Goal: Transaction & Acquisition: Obtain resource

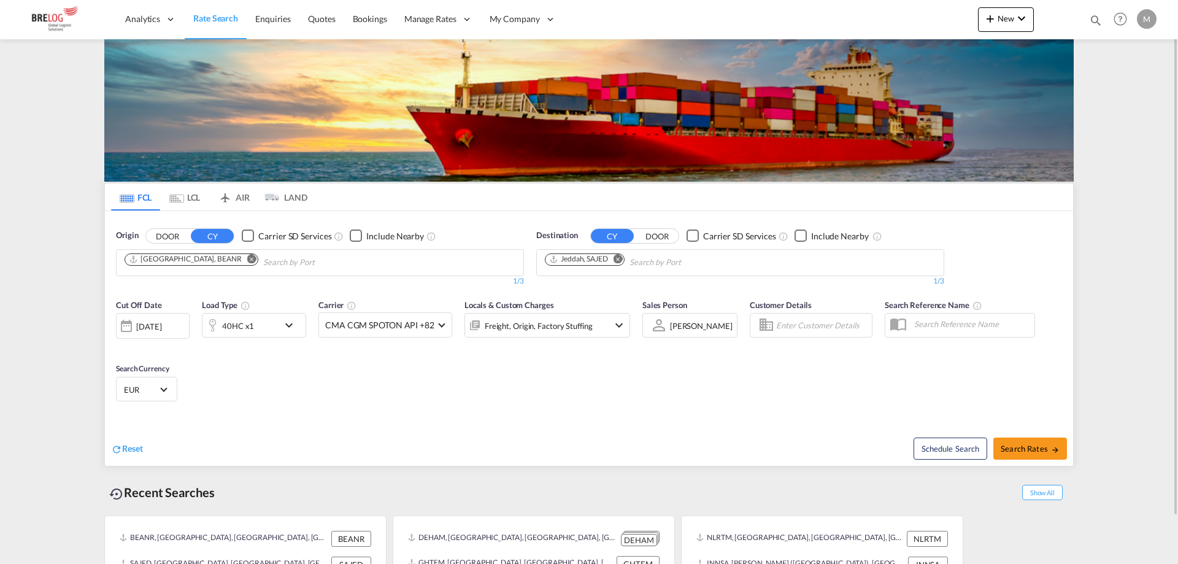
click at [247, 258] on md-icon "Remove" at bounding box center [251, 258] width 9 height 9
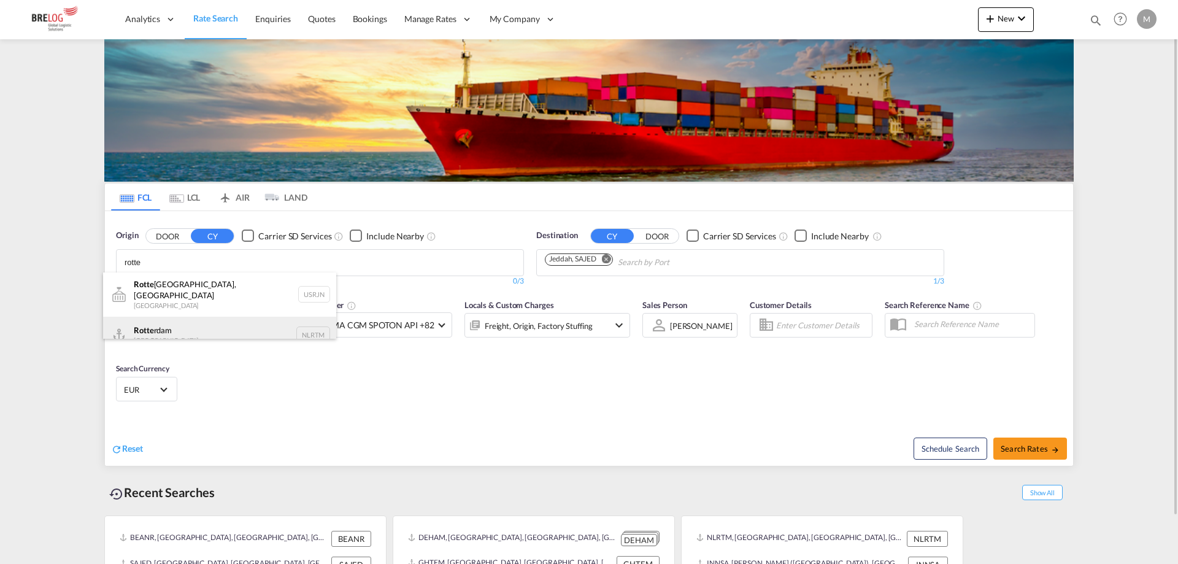
type input "rotte"
click at [189, 328] on div "Rotte rdam [GEOGRAPHIC_DATA] NLRTM" at bounding box center [219, 335] width 233 height 37
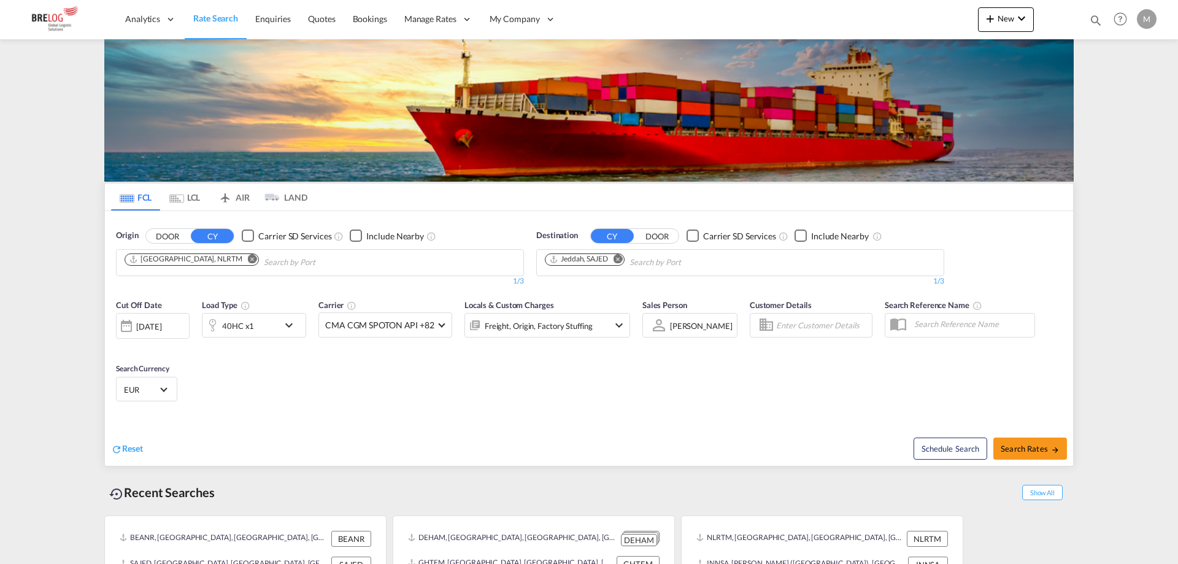
click at [619, 260] on md-icon "Remove" at bounding box center [618, 258] width 9 height 9
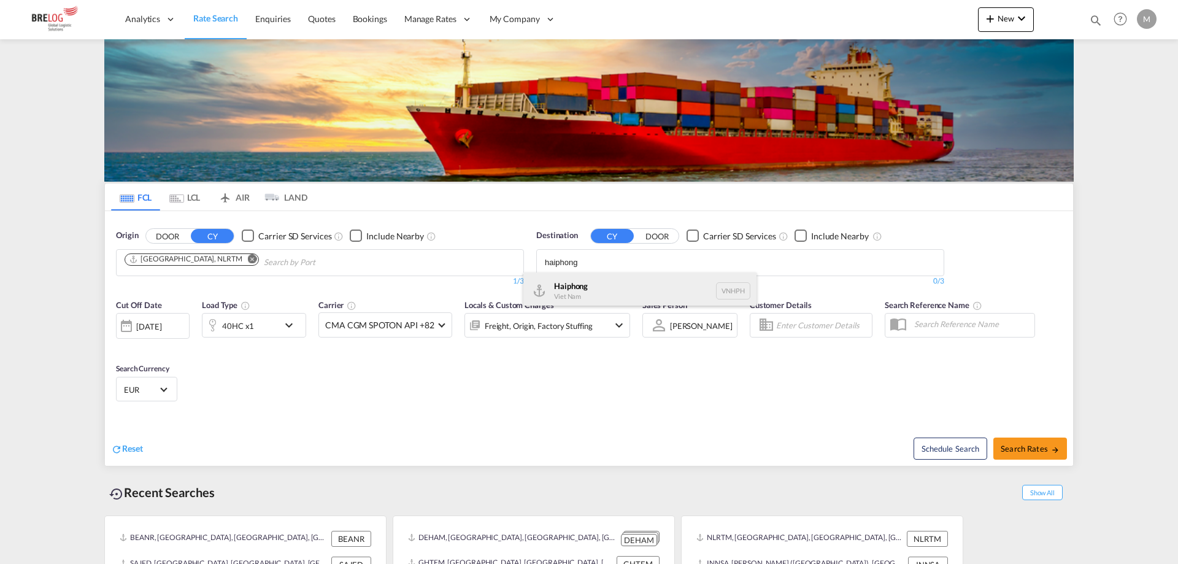
type input "haiphong"
click at [590, 288] on div "Haiphong Viet Nam VNHPH" at bounding box center [639, 290] width 233 height 37
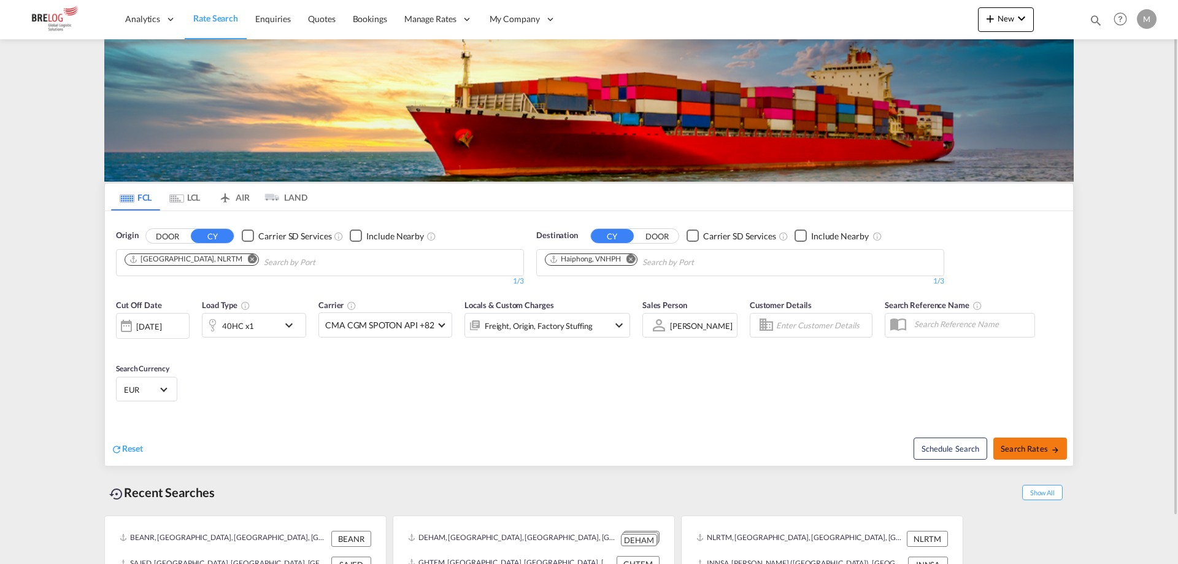
click at [1018, 444] on span "Search Rates" at bounding box center [1030, 449] width 59 height 10
type input "NLRTM to VNHPH / [DATE]"
